Goal: Book appointment/travel/reservation

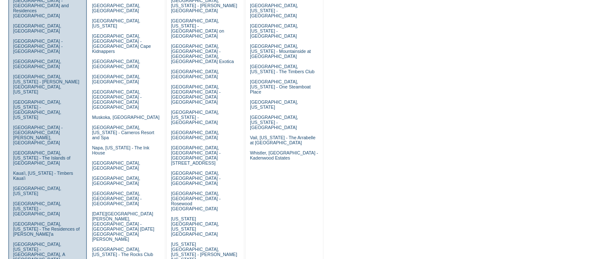
scroll to position [167, 0]
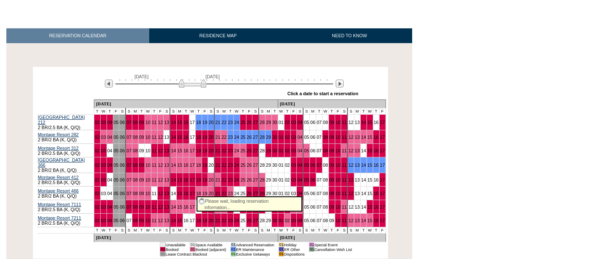
scroll to position [111, 0]
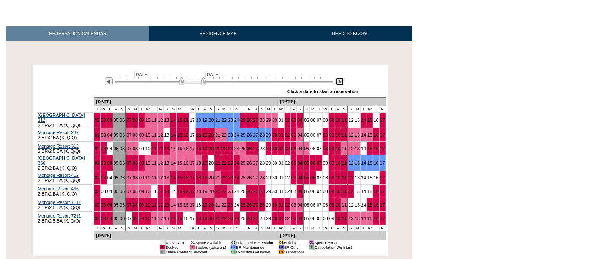
click at [339, 83] on img at bounding box center [340, 81] width 8 height 8
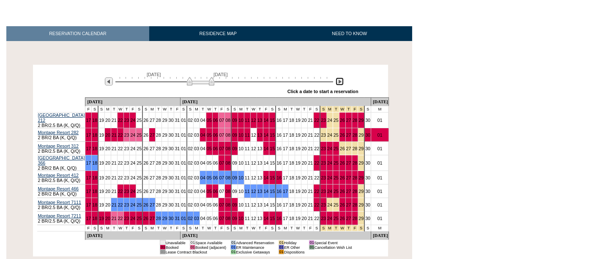
click at [339, 83] on img at bounding box center [340, 81] width 8 height 8
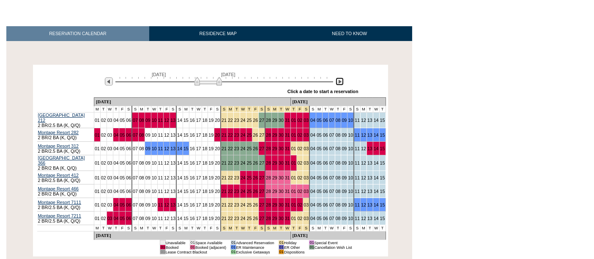
scroll to position [0, 0]
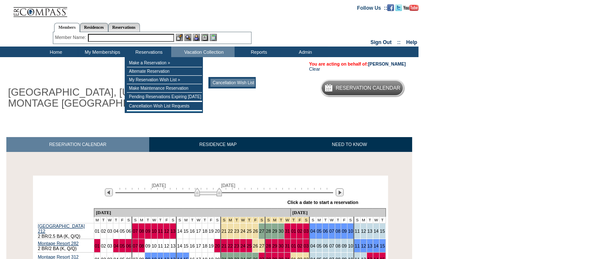
click at [227, 80] on td "Cancellation Wish List" at bounding box center [233, 83] width 44 height 8
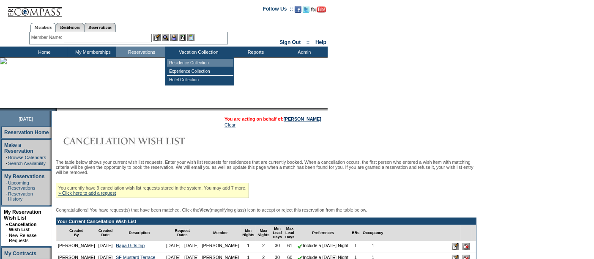
click at [182, 64] on td "Residence Collection" at bounding box center [200, 63] width 66 height 8
